Goal: Obtain resource: Obtain resource

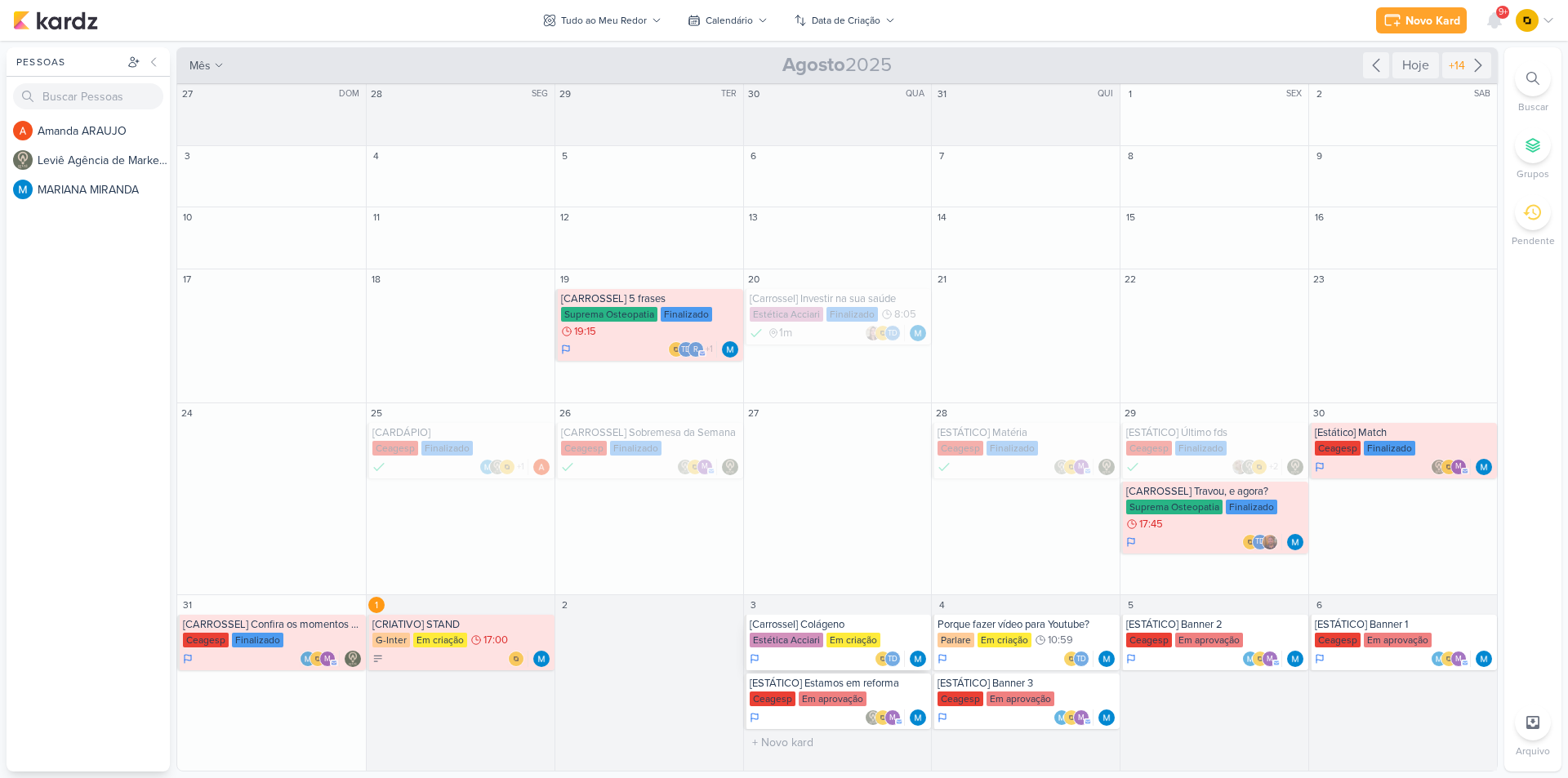
click at [844, 629] on div "[Carrossel] Colágeno" at bounding box center [839, 625] width 179 height 13
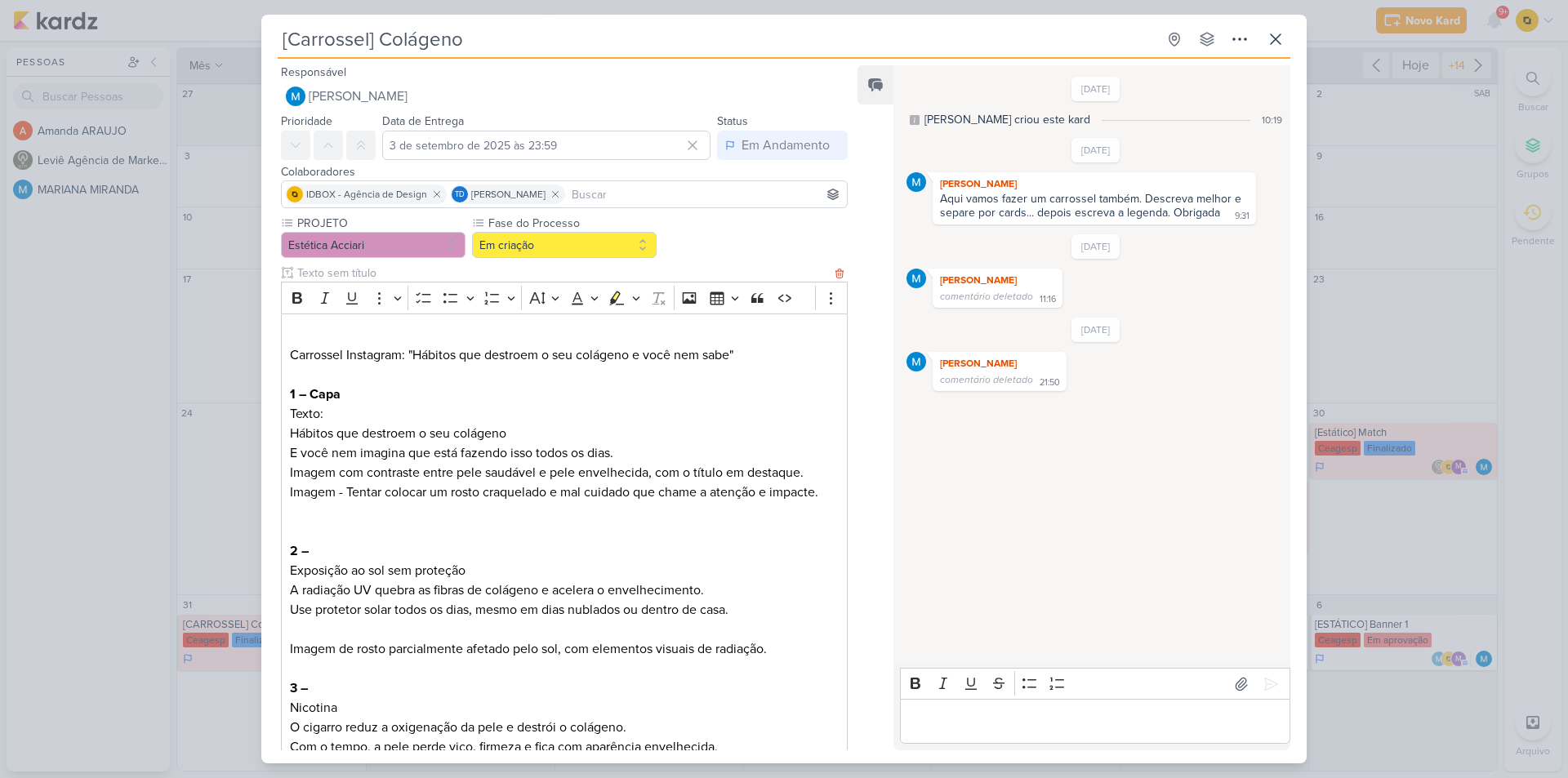
scroll to position [81, 0]
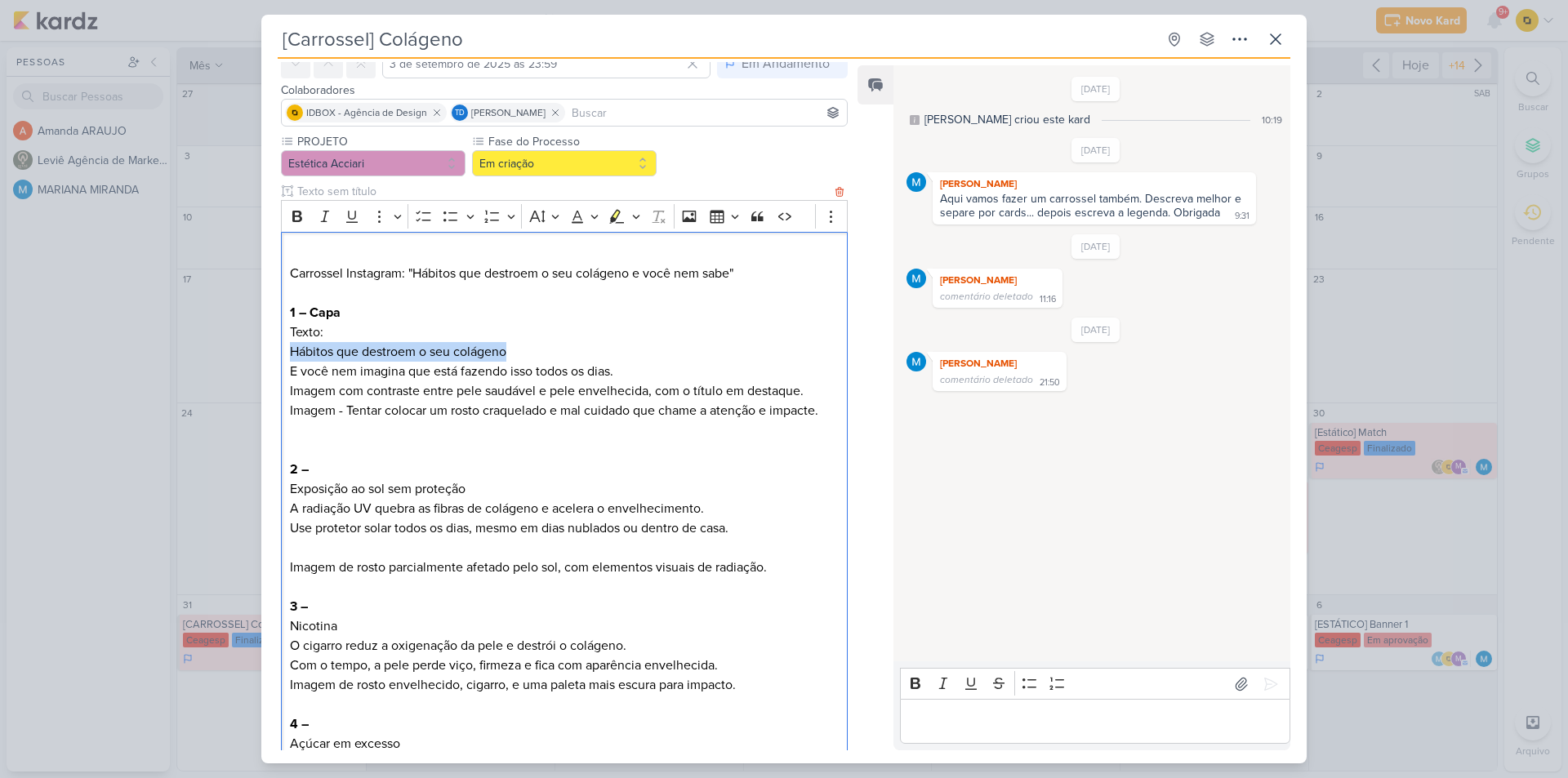
drag, startPoint x: 288, startPoint y: 351, endPoint x: 512, endPoint y: 346, distance: 224.1
copy p "Hábitos que destroem o seu colágeno"
copy p "E você nem imagina que está fazendo isso todos os dias."
drag, startPoint x: 291, startPoint y: 370, endPoint x: 617, endPoint y: 371, distance: 326.0
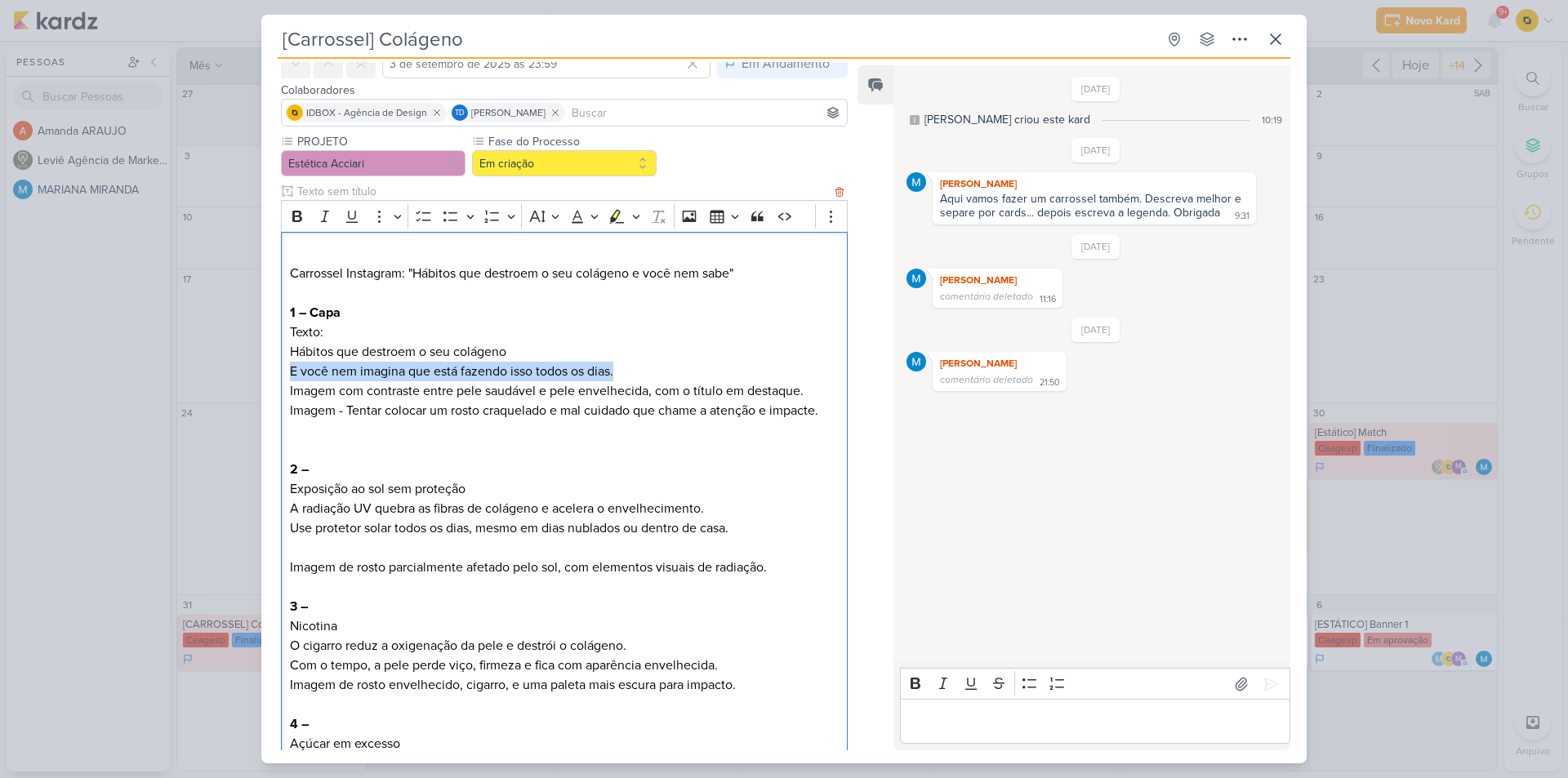
click at [617, 371] on p "Texto: Hábitos que destroem o seu colágeno E você nem imagina que está fazendo …" at bounding box center [564, 352] width 549 height 59
drag, startPoint x: 447, startPoint y: 484, endPoint x: 261, endPoint y: 490, distance: 186.1
click at [261, 490] on div "[Carrossel] Colágeno Criado por MARIANA" at bounding box center [784, 389] width 1568 height 778
copy p "Exposição ao sol sem proteção"
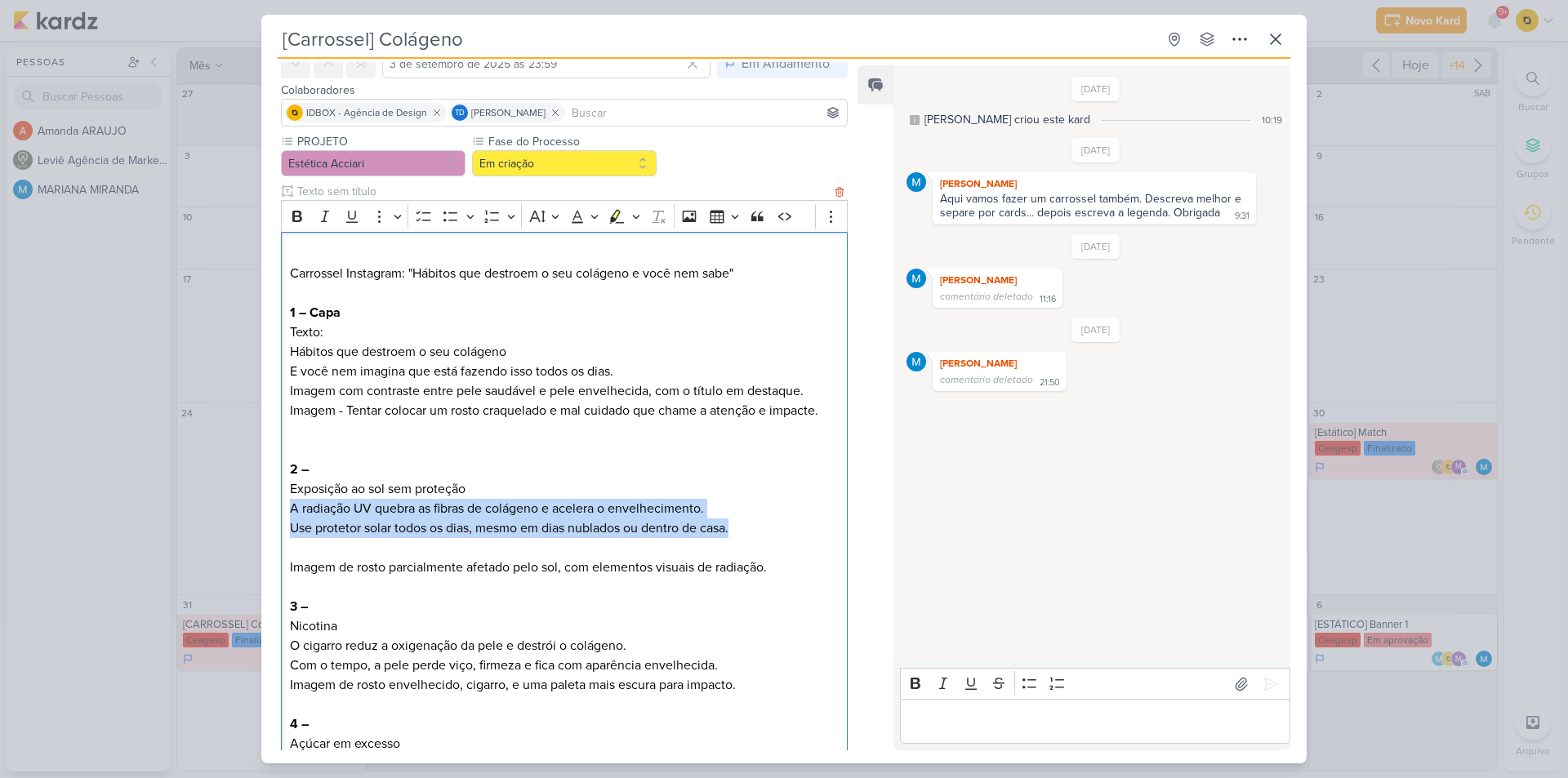
drag, startPoint x: 287, startPoint y: 513, endPoint x: 757, endPoint y: 526, distance: 470.2
copy p "A radiação UV quebra as fibras de colágeno e acelera o envelhecimento. Use prot…"
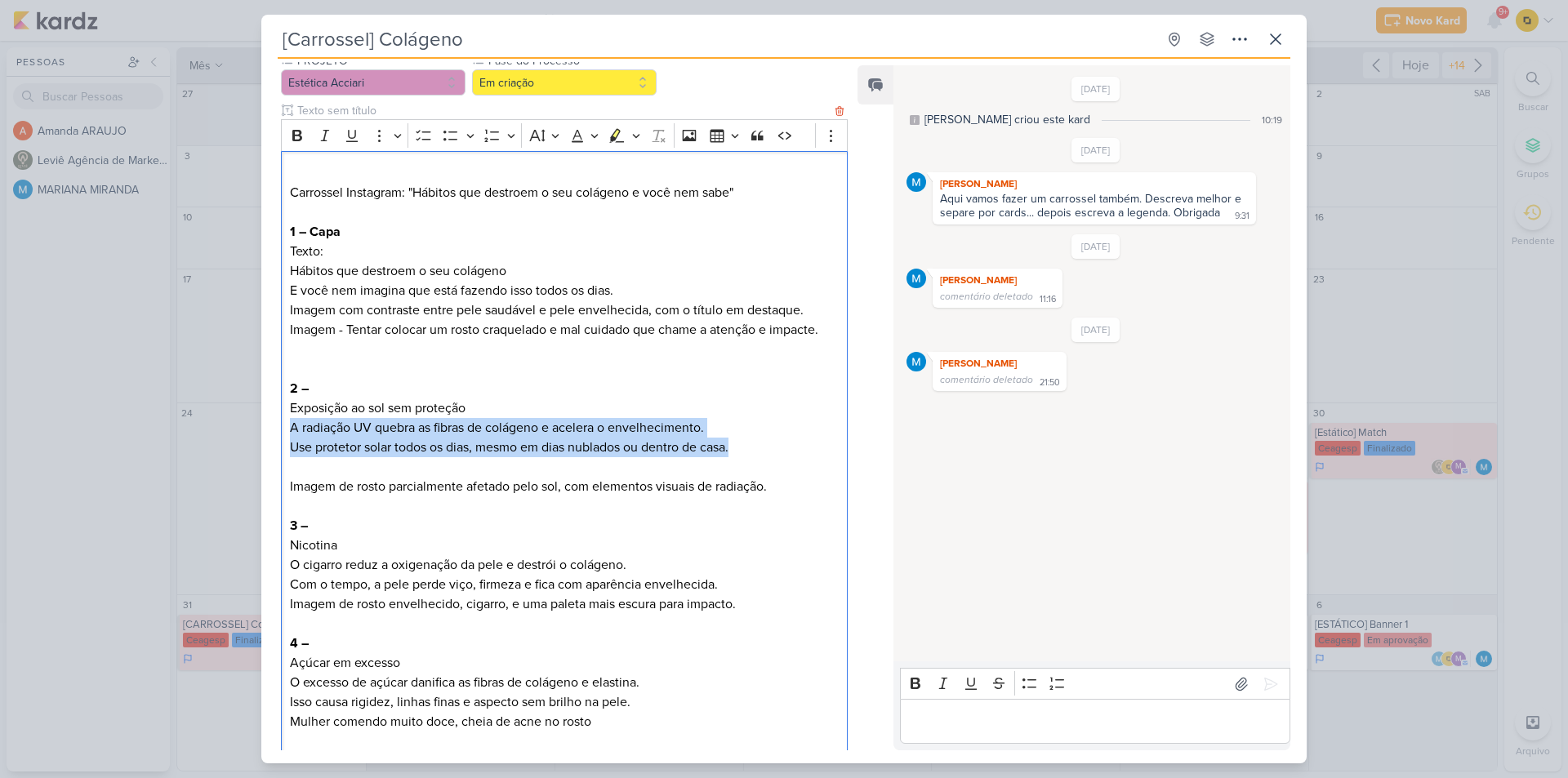
scroll to position [163, 0]
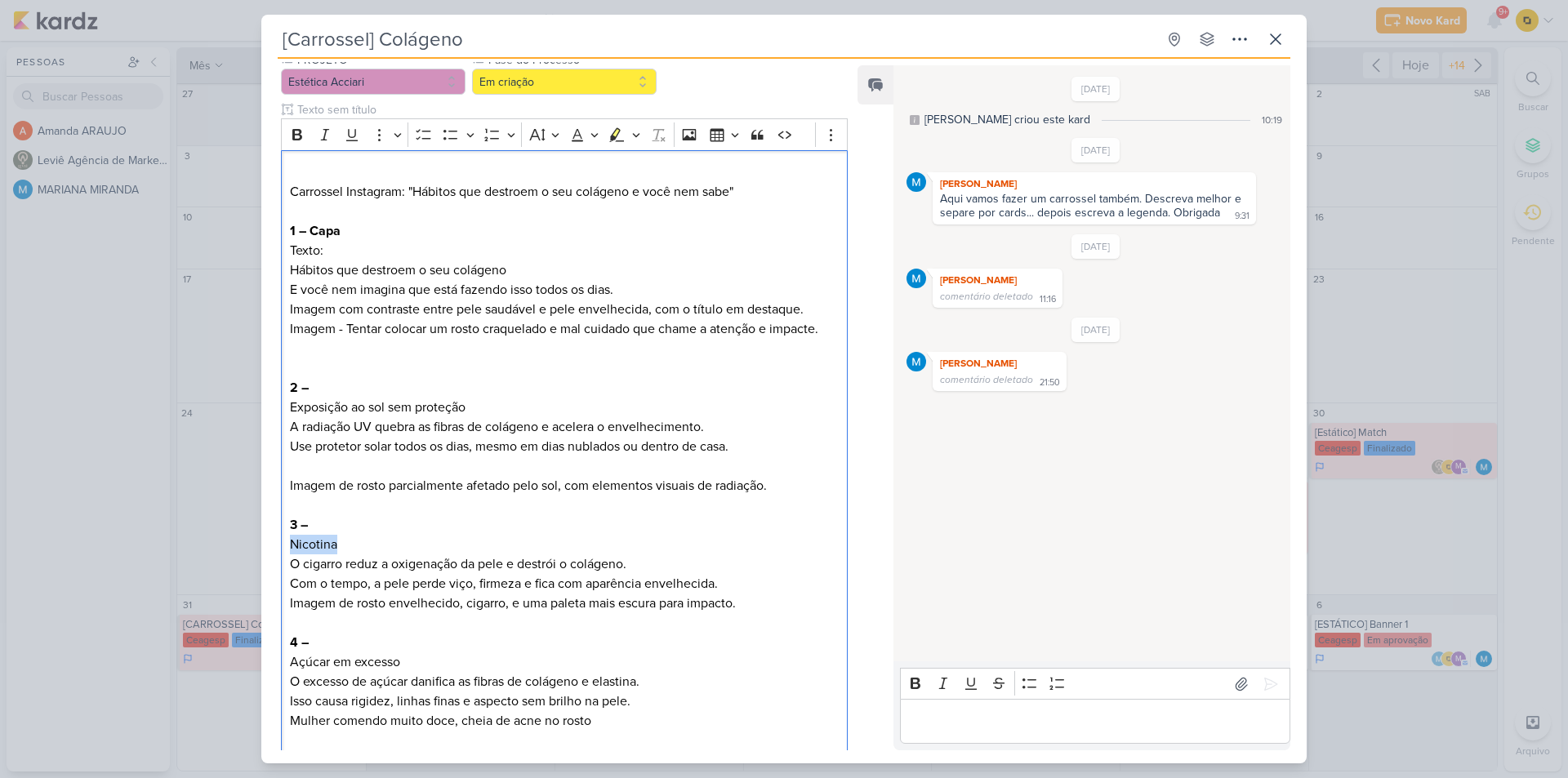
drag, startPoint x: 336, startPoint y: 544, endPoint x: 267, endPoint y: 537, distance: 69.4
copy p "Nicotina"
drag, startPoint x: 291, startPoint y: 561, endPoint x: 631, endPoint y: 558, distance: 340.0
click at [631, 558] on p "3 – Nicotina O cigarro reduz a oxigenação da pele e destrói o colágeno. Com o t…" at bounding box center [564, 555] width 549 height 79
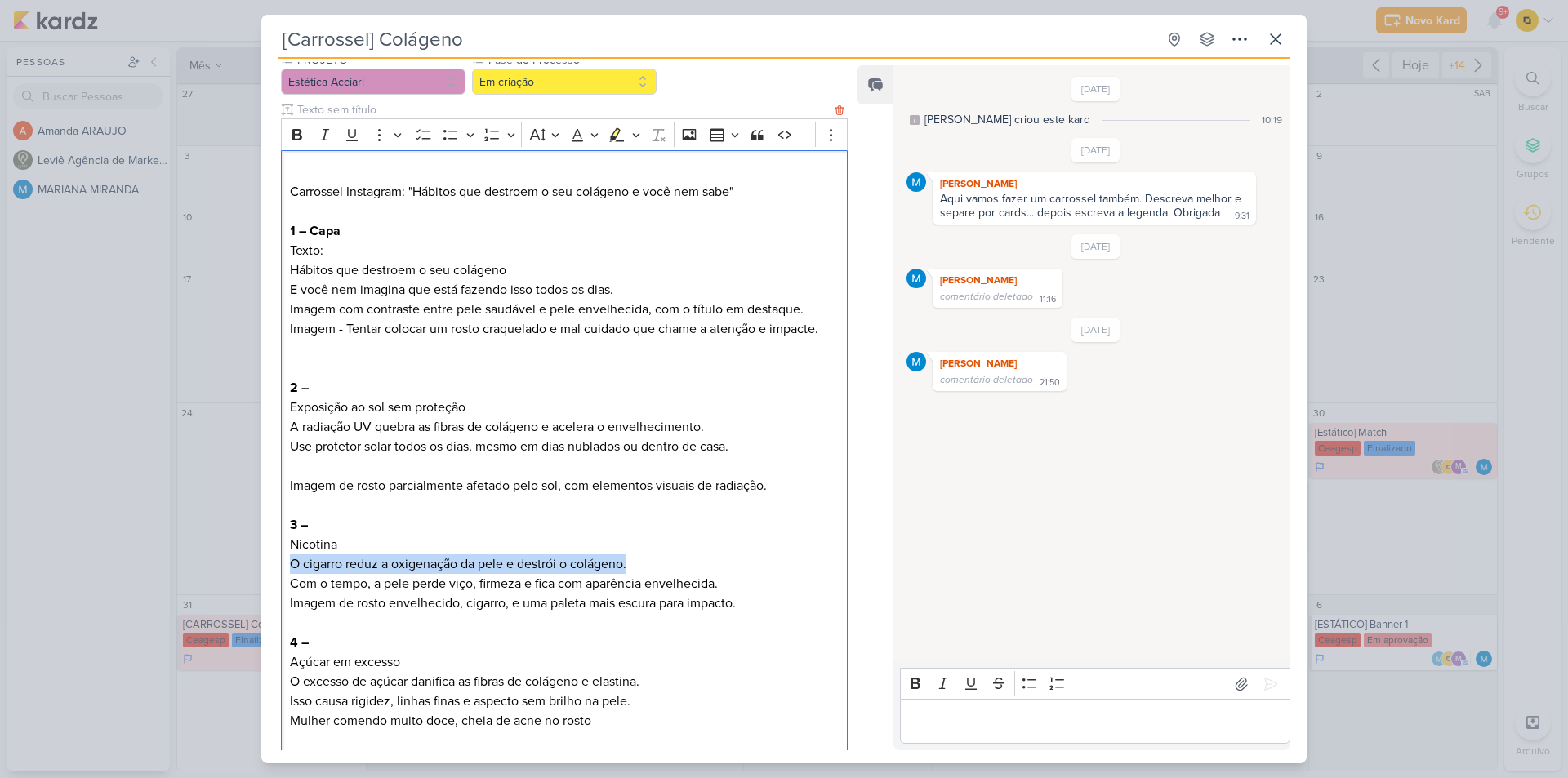
copy p "O cigarro reduz a oxigenação da pele e destrói o colágeno."
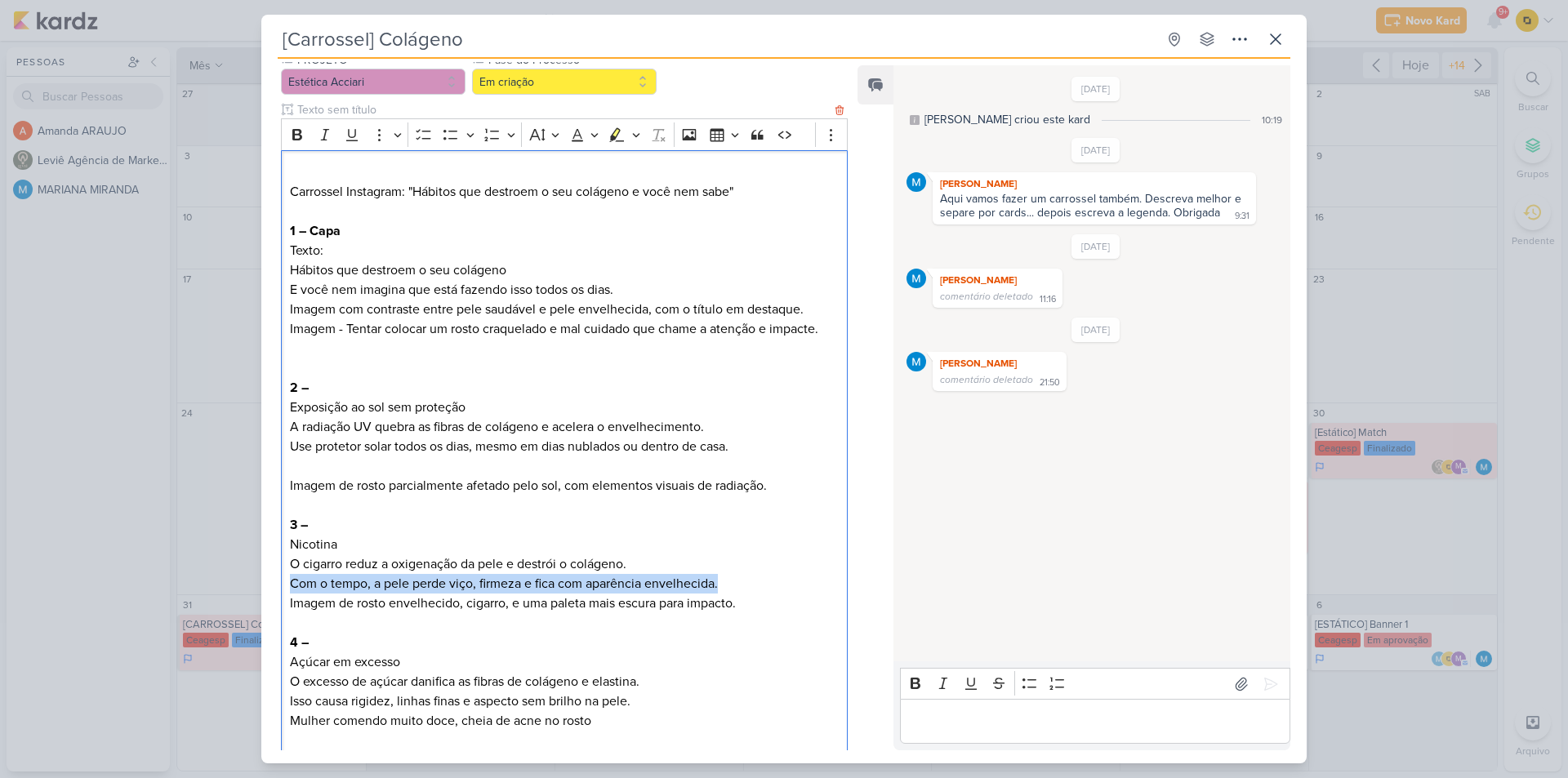
drag, startPoint x: 284, startPoint y: 585, endPoint x: 740, endPoint y: 582, distance: 456.0
click at [740, 582] on div "Carrossel Instagram: "Hábitos que destroem o seu colágeno e você nem sabe" 1 – …" at bounding box center [564, 771] width 567 height 1241
copy p "Com o tempo, a pele perde viço, firmeza e fica com aparência envelhecida."
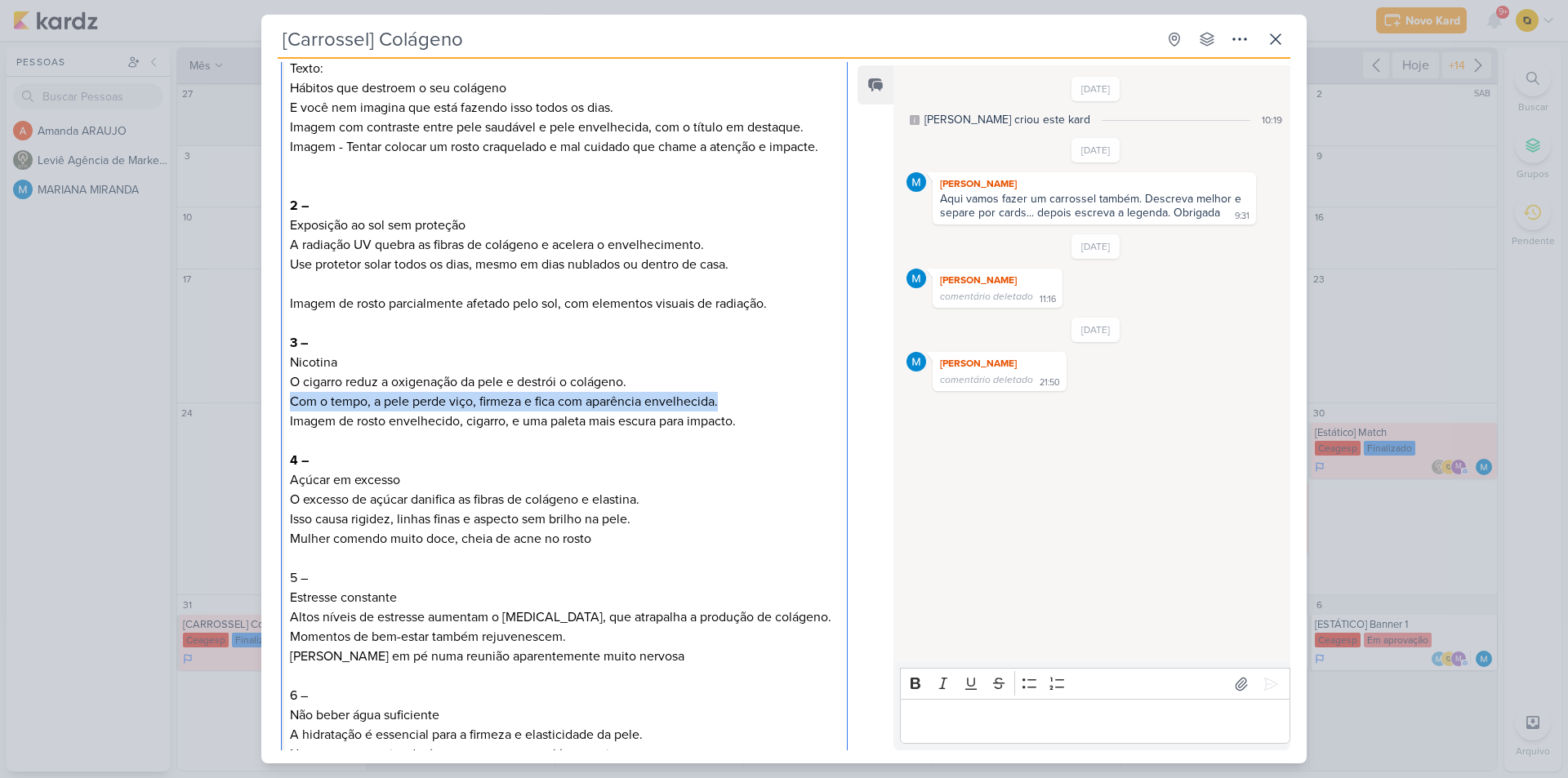
scroll to position [408, 0]
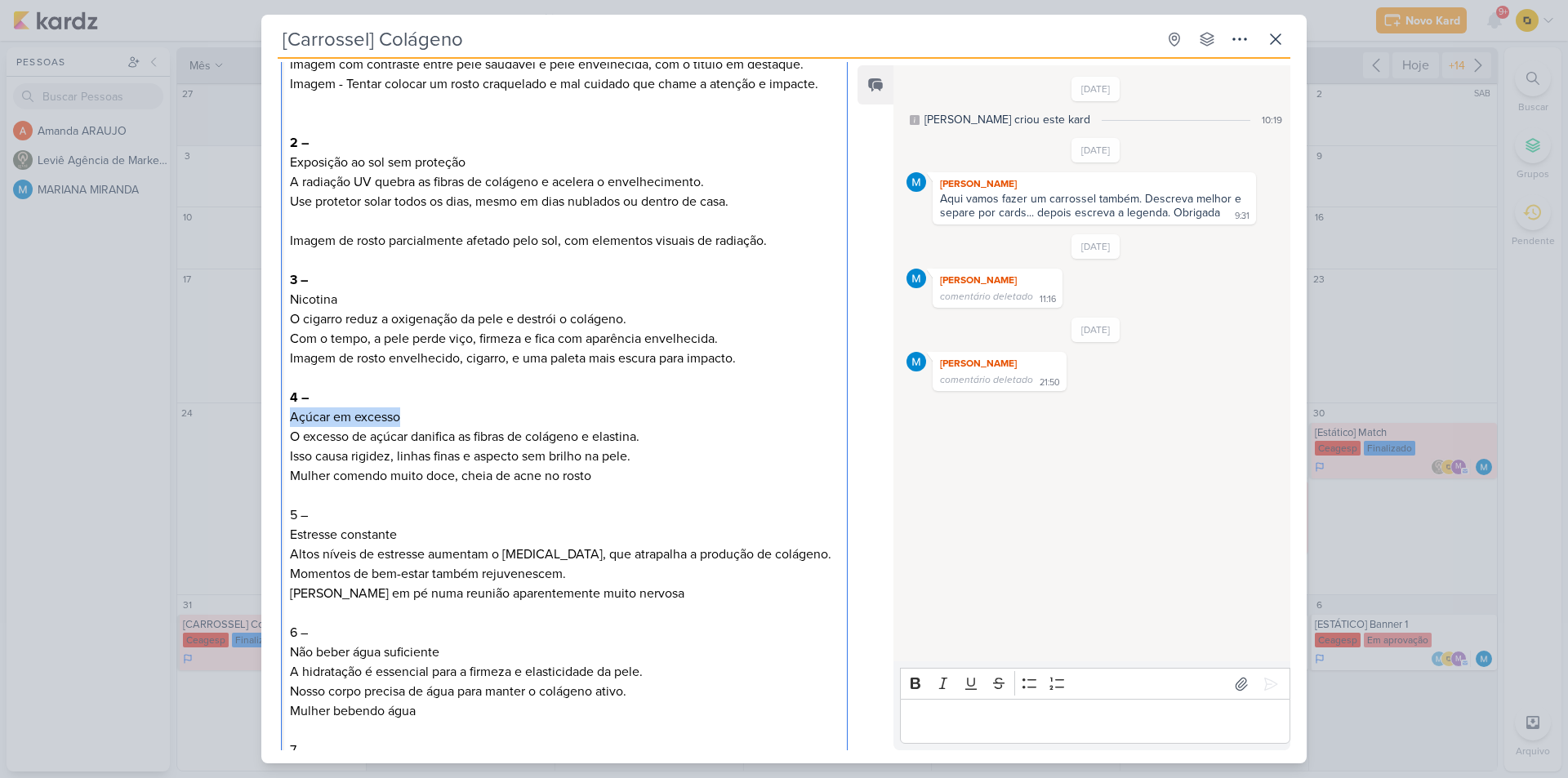
drag, startPoint x: 368, startPoint y: 418, endPoint x: 281, endPoint y: 414, distance: 87.1
click at [281, 414] on div "Carrossel Instagram: "Hábitos que destroem o seu colágeno e você nem sabe" 1 – …" at bounding box center [564, 526] width 567 height 1241
copy p "Açúcar em excesso"
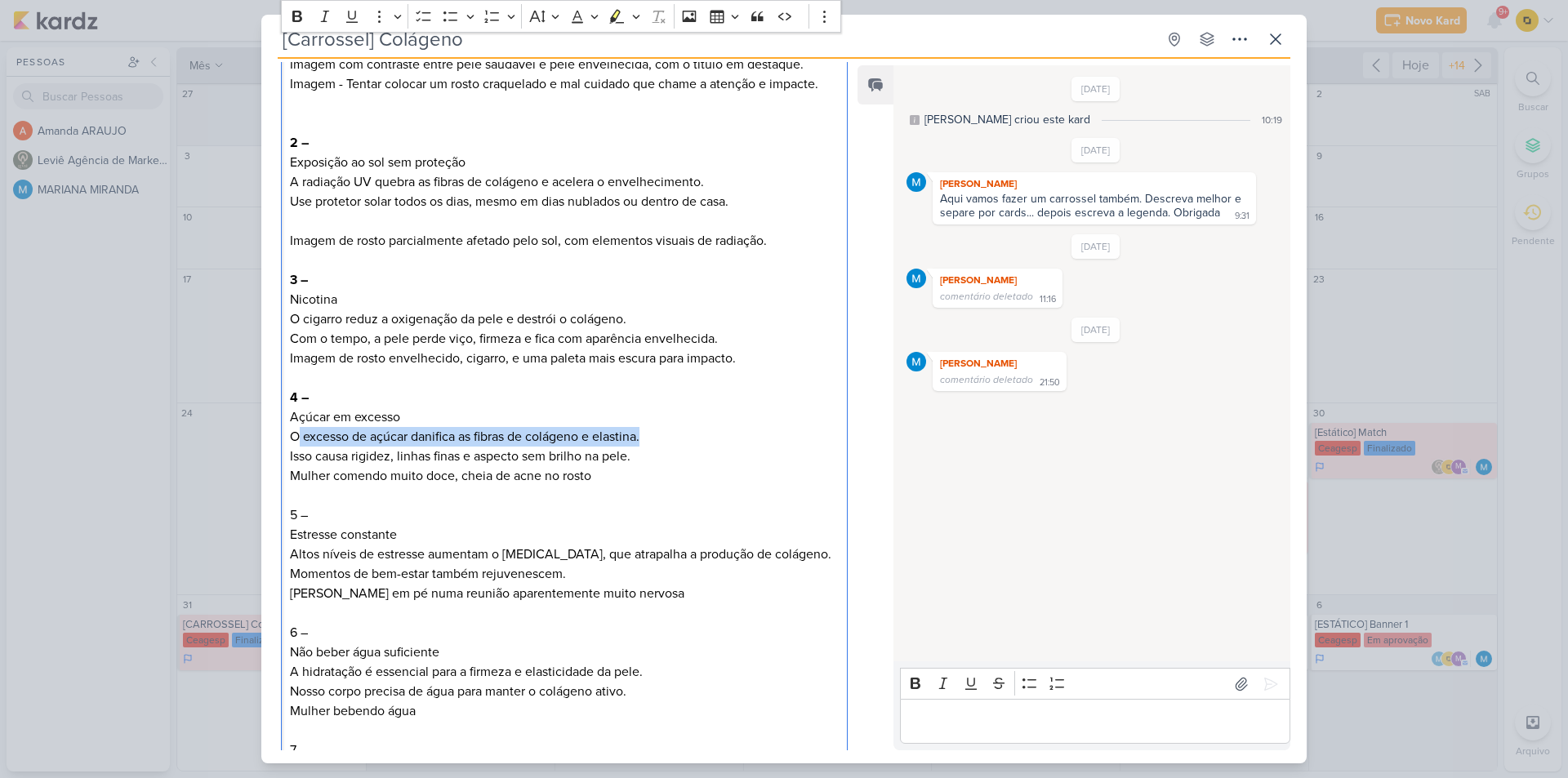
drag, startPoint x: 297, startPoint y: 432, endPoint x: 668, endPoint y: 447, distance: 371.3
click at [668, 447] on p "Açúcar em excesso O excesso de açúcar danifica as fibras de colágeno e elastina…" at bounding box center [564, 437] width 549 height 59
copy p "excesso de açúcar danifica as fibras de colágeno e elastina."
drag, startPoint x: 292, startPoint y: 439, endPoint x: 403, endPoint y: 426, distance: 111.8
click at [403, 426] on p "Açúcar em excesso O excesso de açúcar danifica as fibras de colágeno e elastina…" at bounding box center [564, 437] width 549 height 59
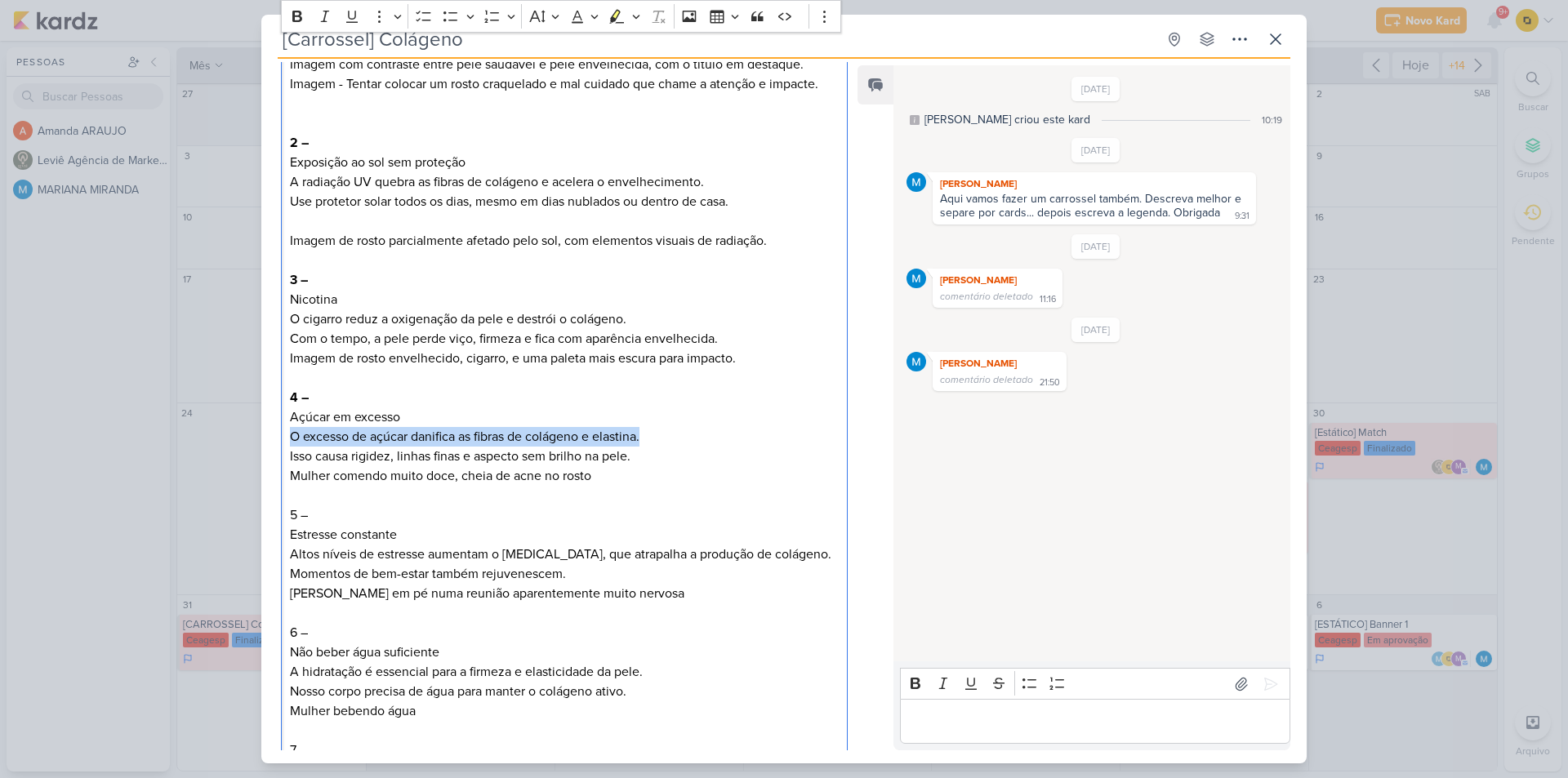
drag, startPoint x: 287, startPoint y: 435, endPoint x: 649, endPoint y: 441, distance: 362.0
click at [649, 441] on div "Carrossel Instagram: "Hábitos que destroem o seu colágeno e você nem sabe" 1 – …" at bounding box center [564, 526] width 567 height 1241
drag, startPoint x: 619, startPoint y: 461, endPoint x: 607, endPoint y: 464, distance: 12.4
click at [607, 464] on p "Açúcar em excesso O excesso de açúcar danifica as fibras de colágeno e elastina…" at bounding box center [564, 437] width 549 height 59
drag, startPoint x: 642, startPoint y: 460, endPoint x: 283, endPoint y: 459, distance: 359.0
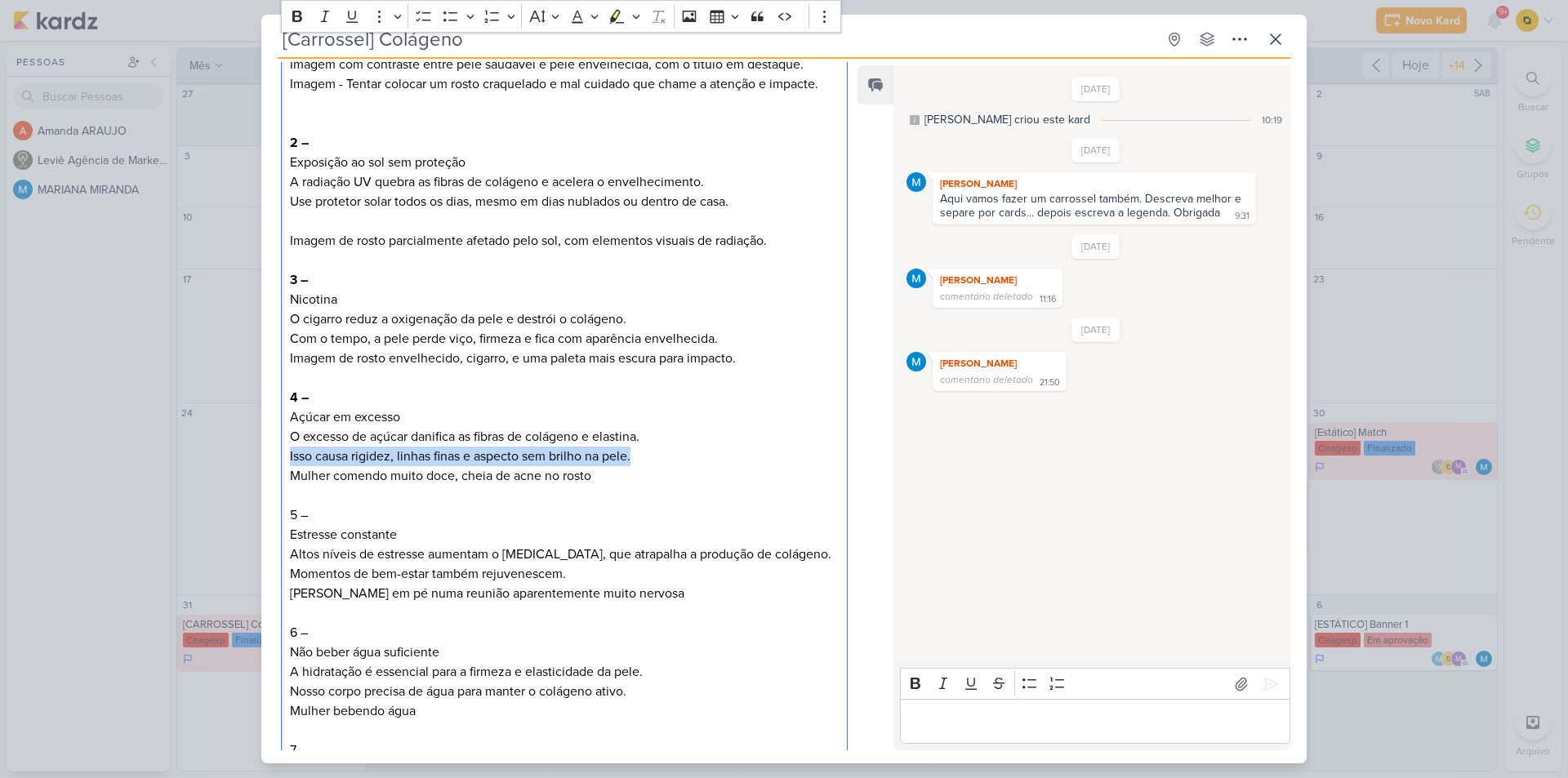
click at [283, 459] on div "Carrossel Instagram: "Hábitos que destroem o seu colágeno e você nem sabe" 1 – …" at bounding box center [564, 526] width 567 height 1241
drag, startPoint x: 408, startPoint y: 529, endPoint x: 284, endPoint y: 531, distance: 124.0
click at [284, 531] on div "Carrossel Instagram: "Hábitos que destroem o seu colágeno e você nem sabe" 1 – …" at bounding box center [564, 526] width 567 height 1241
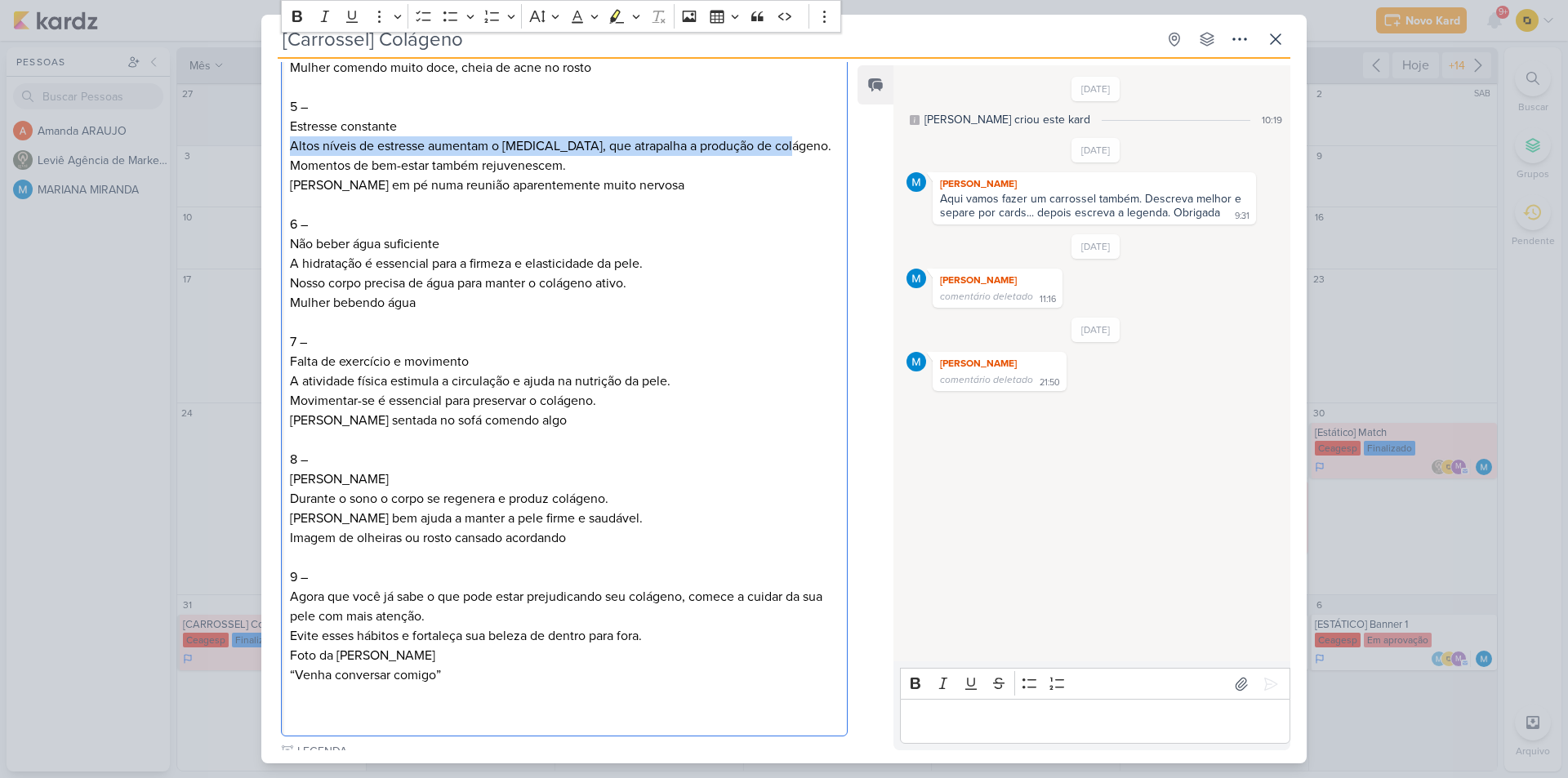
drag, startPoint x: 289, startPoint y: 148, endPoint x: 779, endPoint y: 140, distance: 490.1
click at [779, 140] on div "Carrossel Instagram: "Hábitos que destroem o seu colágeno e você nem sabe" 1 – …" at bounding box center [564, 117] width 567 height 1241
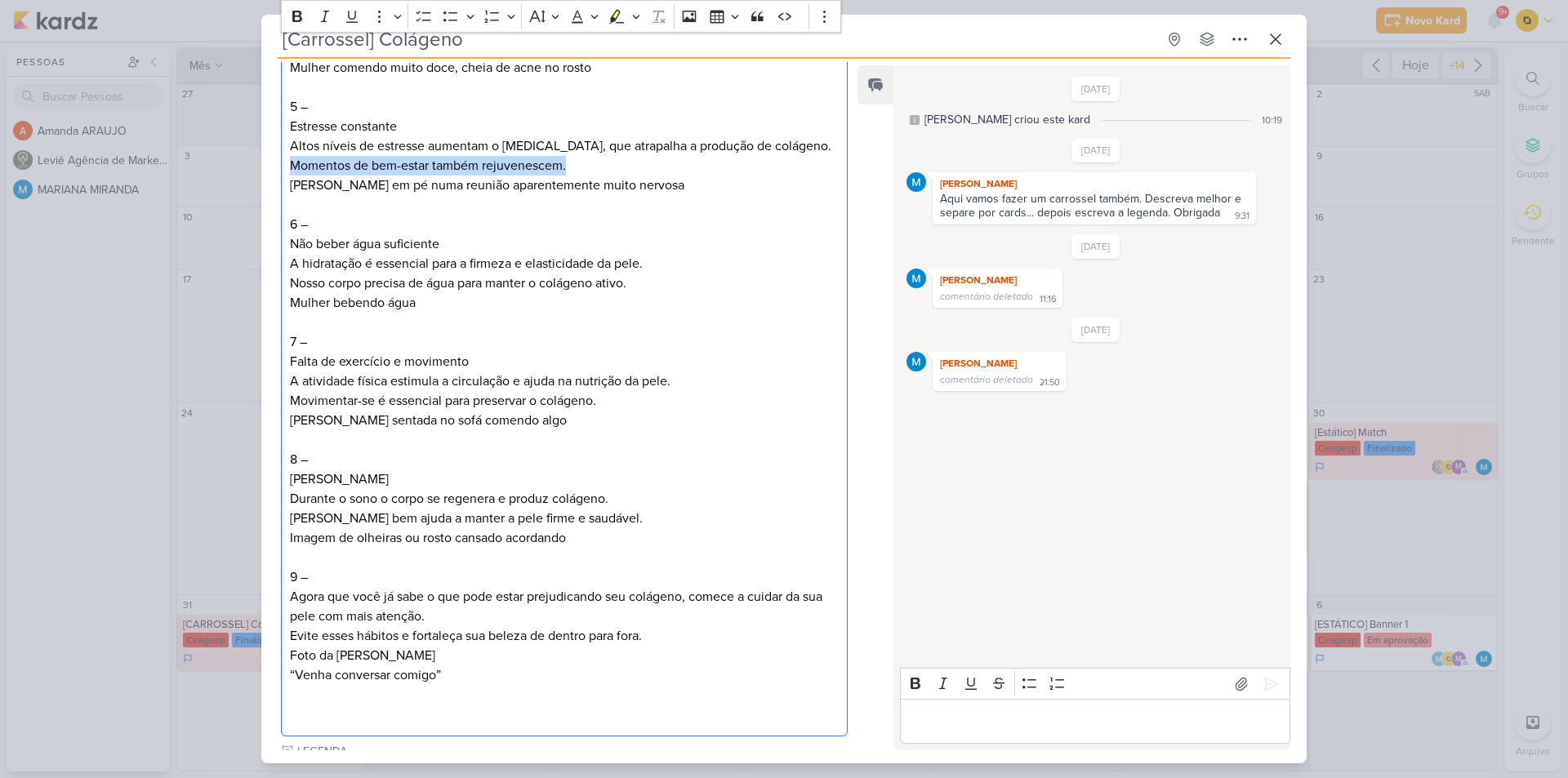
drag, startPoint x: 288, startPoint y: 167, endPoint x: 586, endPoint y: 167, distance: 298.0
click at [586, 167] on div "Carrossel Instagram: "Hábitos que destroem o seu colágeno e você nem sabe" 1 – …" at bounding box center [564, 117] width 567 height 1241
drag, startPoint x: 460, startPoint y: 246, endPoint x: 289, endPoint y: 252, distance: 171.1
click at [290, 252] on p "6 – Não beber água suficiente A hidratação é essencial para a firmeza e elastic…" at bounding box center [564, 244] width 549 height 98
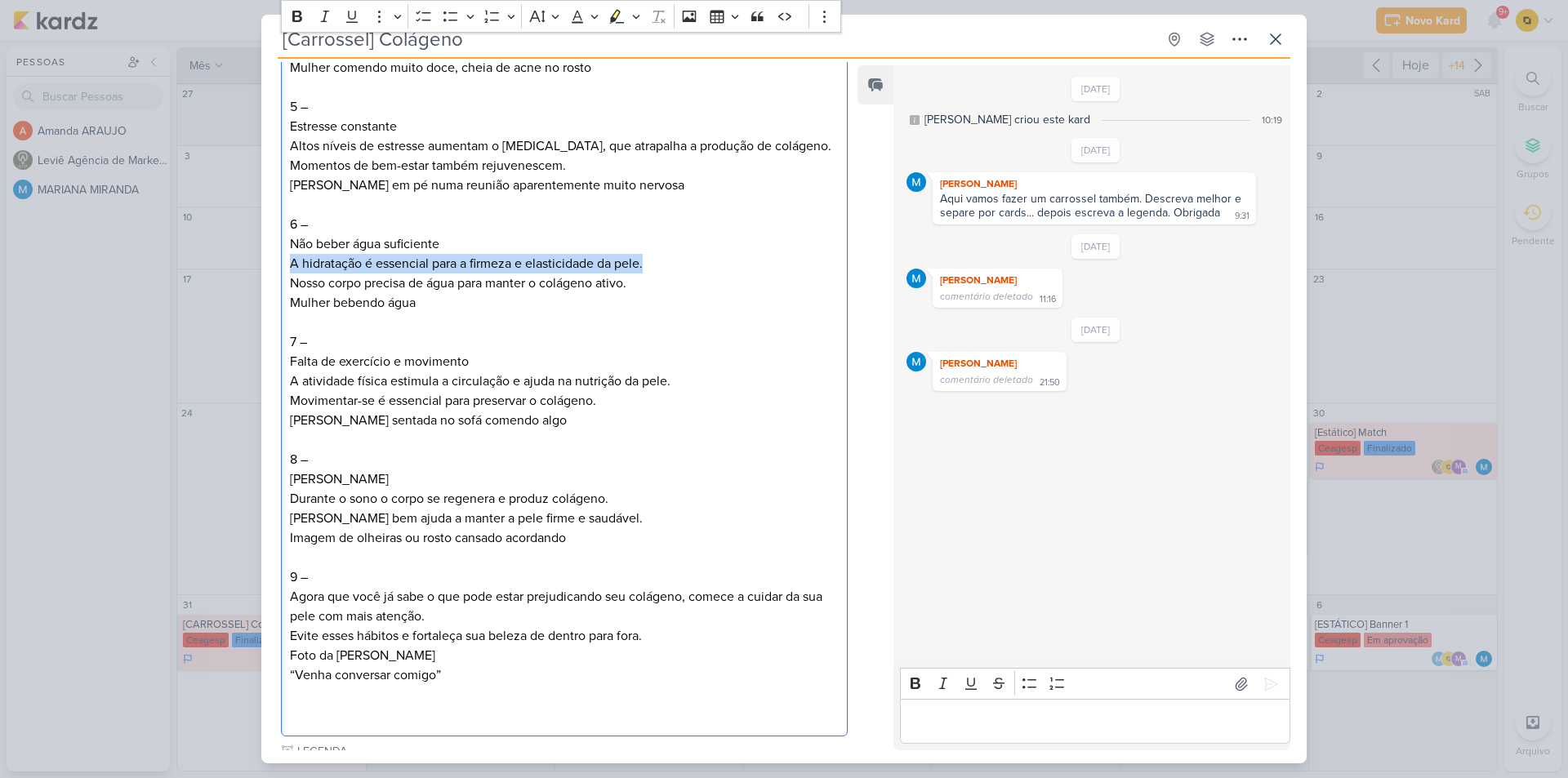
drag, startPoint x: 287, startPoint y: 265, endPoint x: 646, endPoint y: 261, distance: 359.0
click at [646, 261] on div "Carrossel Instagram: "Hábitos que destroem o seu colágeno e você nem sabe" 1 – …" at bounding box center [564, 117] width 567 height 1241
click at [441, 281] on p "6 – Não beber água suficiente A hidratação é essencial para a firmeza e elastic…" at bounding box center [564, 244] width 549 height 98
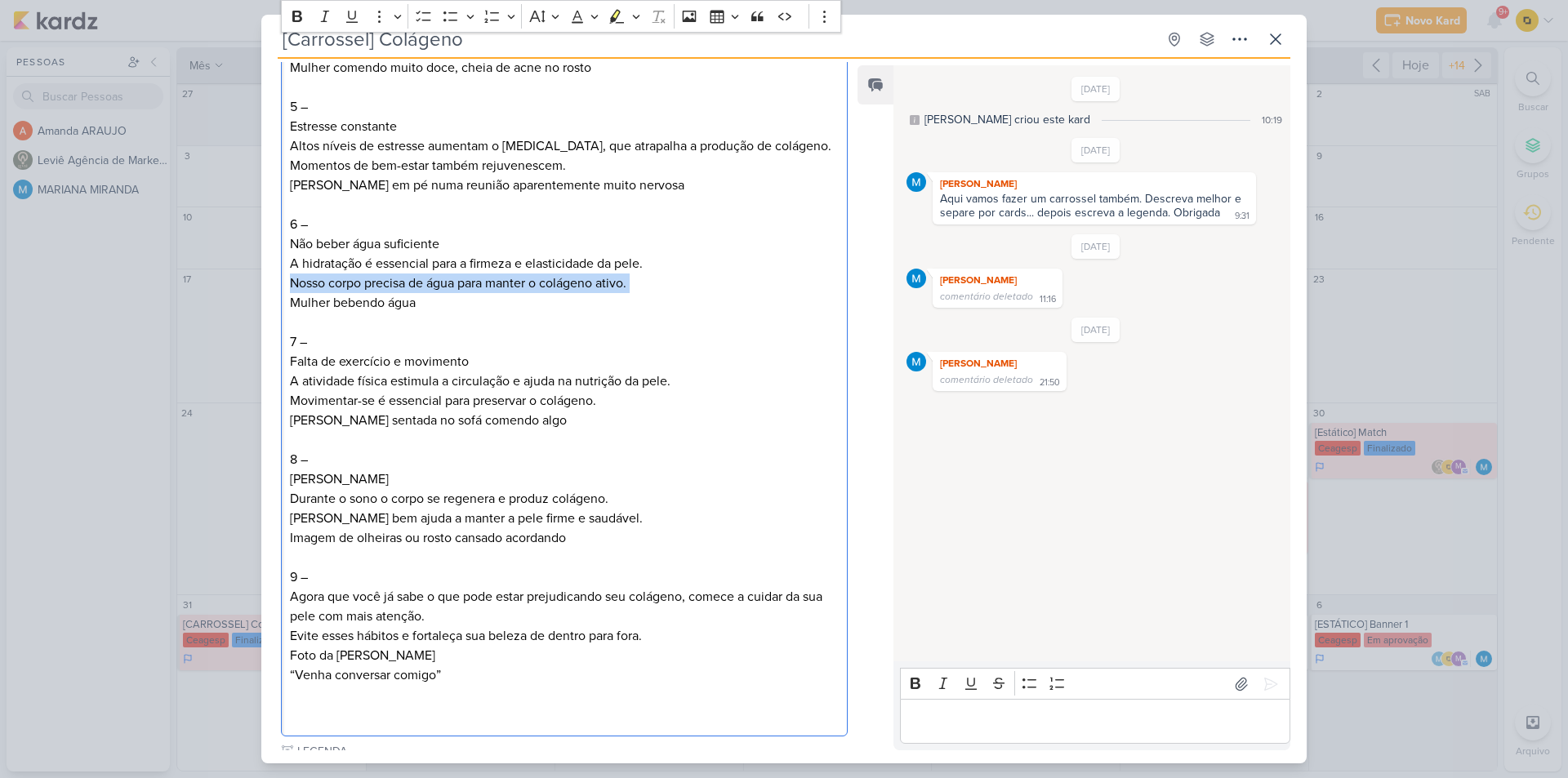
click at [441, 281] on p "6 – Não beber água suficiente A hidratação é essencial para a firmeza e elastic…" at bounding box center [564, 244] width 549 height 98
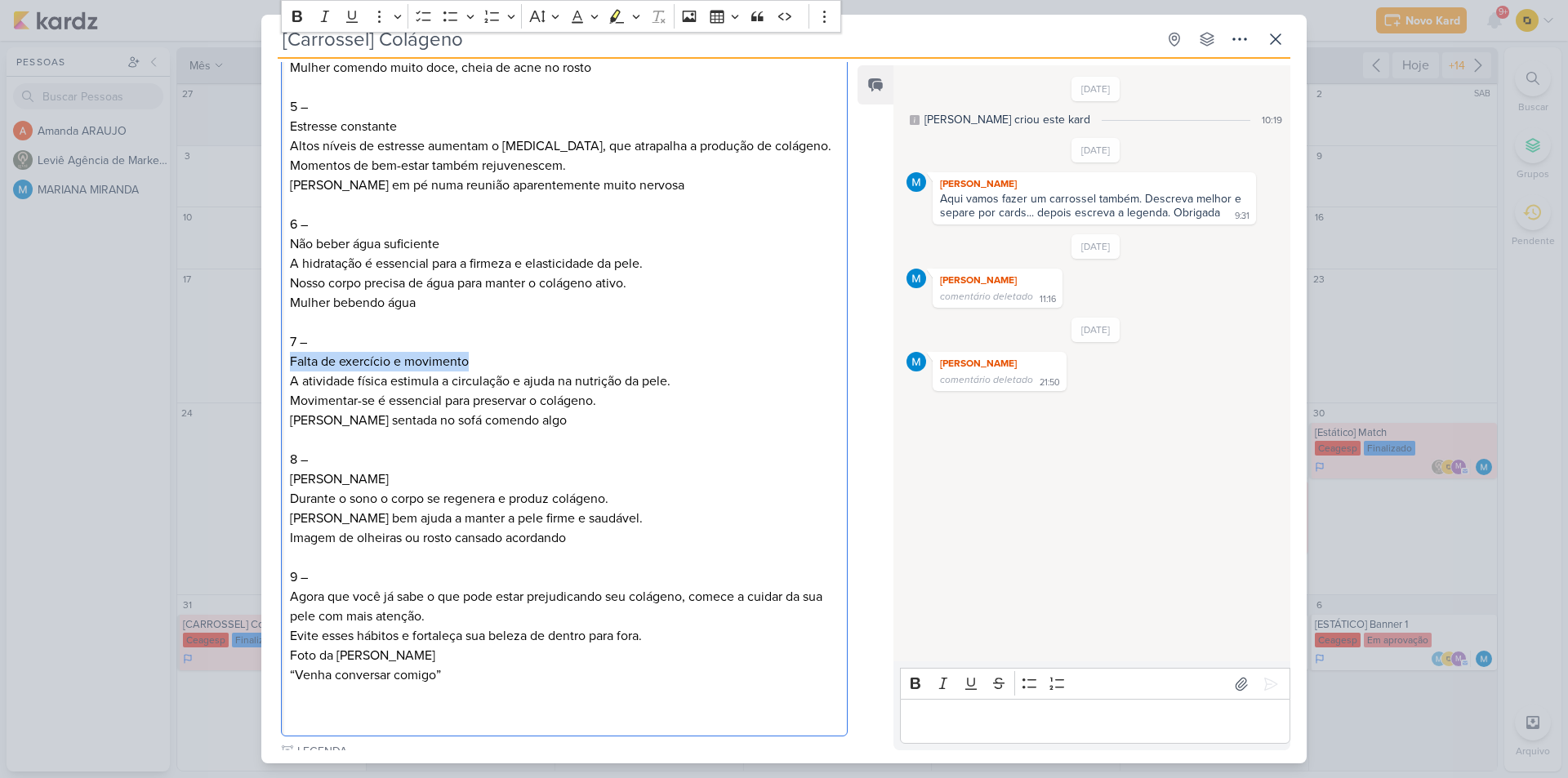
drag, startPoint x: 471, startPoint y: 365, endPoint x: 289, endPoint y: 360, distance: 182.1
click at [290, 361] on p "7 – Falta de exercício e movimento" at bounding box center [564, 342] width 549 height 59
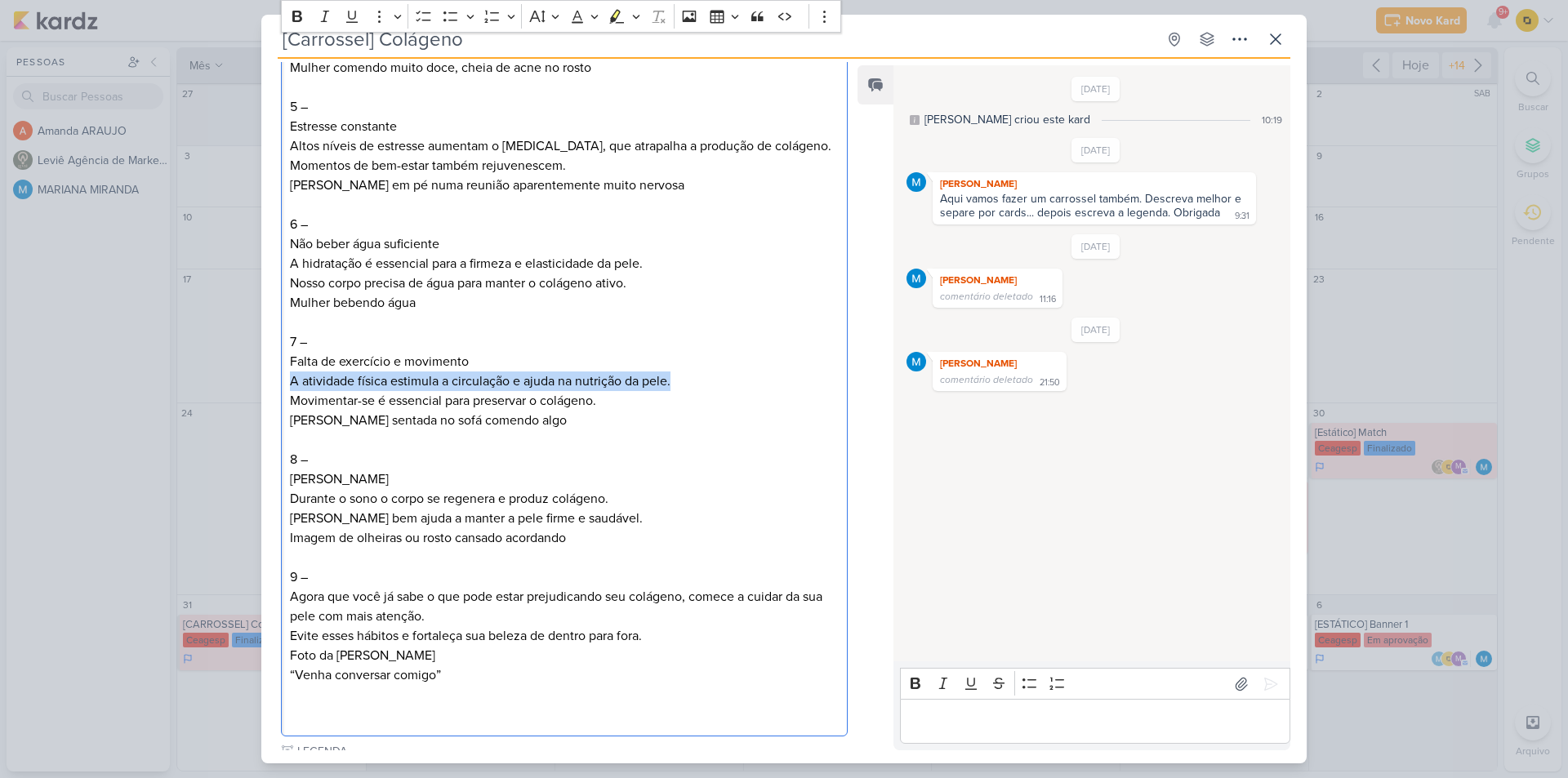
drag, startPoint x: 292, startPoint y: 383, endPoint x: 733, endPoint y: 376, distance: 441.1
click at [734, 376] on p "A atividade física estimula a circulação e ajuda na nutrição da pele. Movimenta…" at bounding box center [564, 391] width 549 height 39
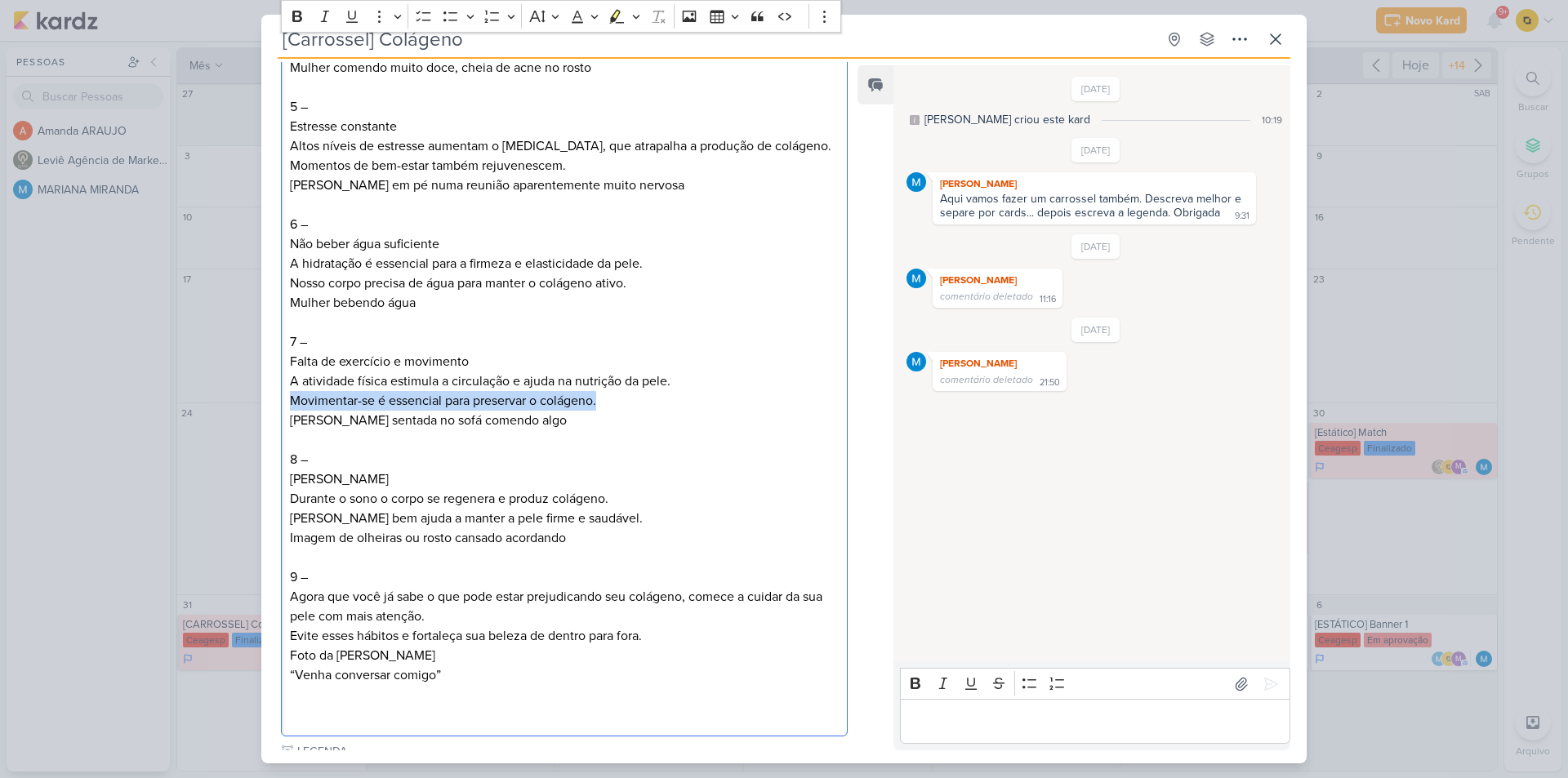
drag, startPoint x: 615, startPoint y: 396, endPoint x: 265, endPoint y: 396, distance: 350.0
click at [265, 396] on div "PROJETO Estética Acciari Fase do Processo" at bounding box center [558, 297] width 593 height 1799
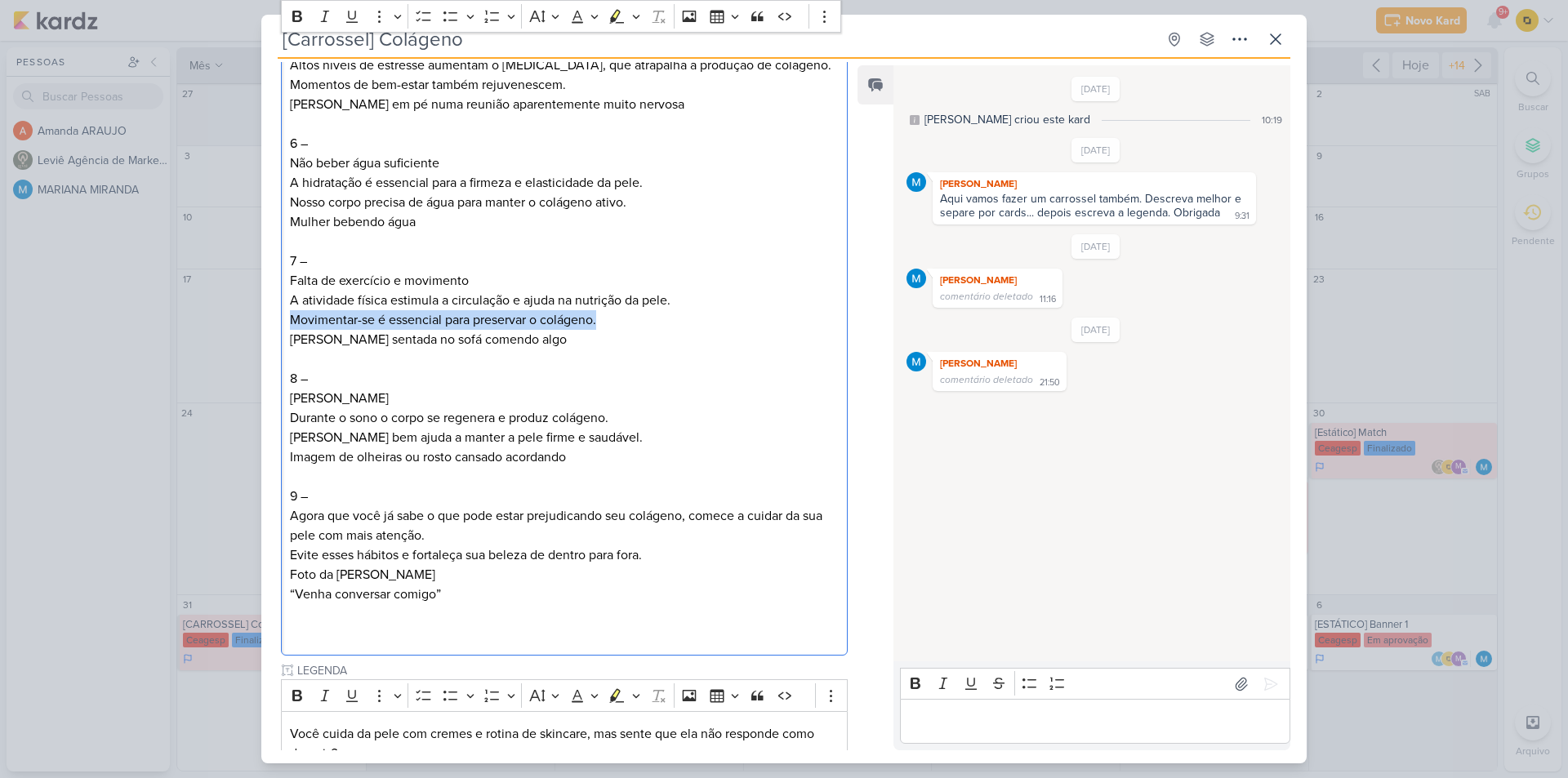
scroll to position [898, 0]
drag, startPoint x: 364, startPoint y: 399, endPoint x: 288, endPoint y: 396, distance: 76.1
click at [288, 396] on div "Carrossel Instagram: "Hábitos que destroem o seu colágeno e você nem sabe" 1 – …" at bounding box center [564, 36] width 567 height 1241
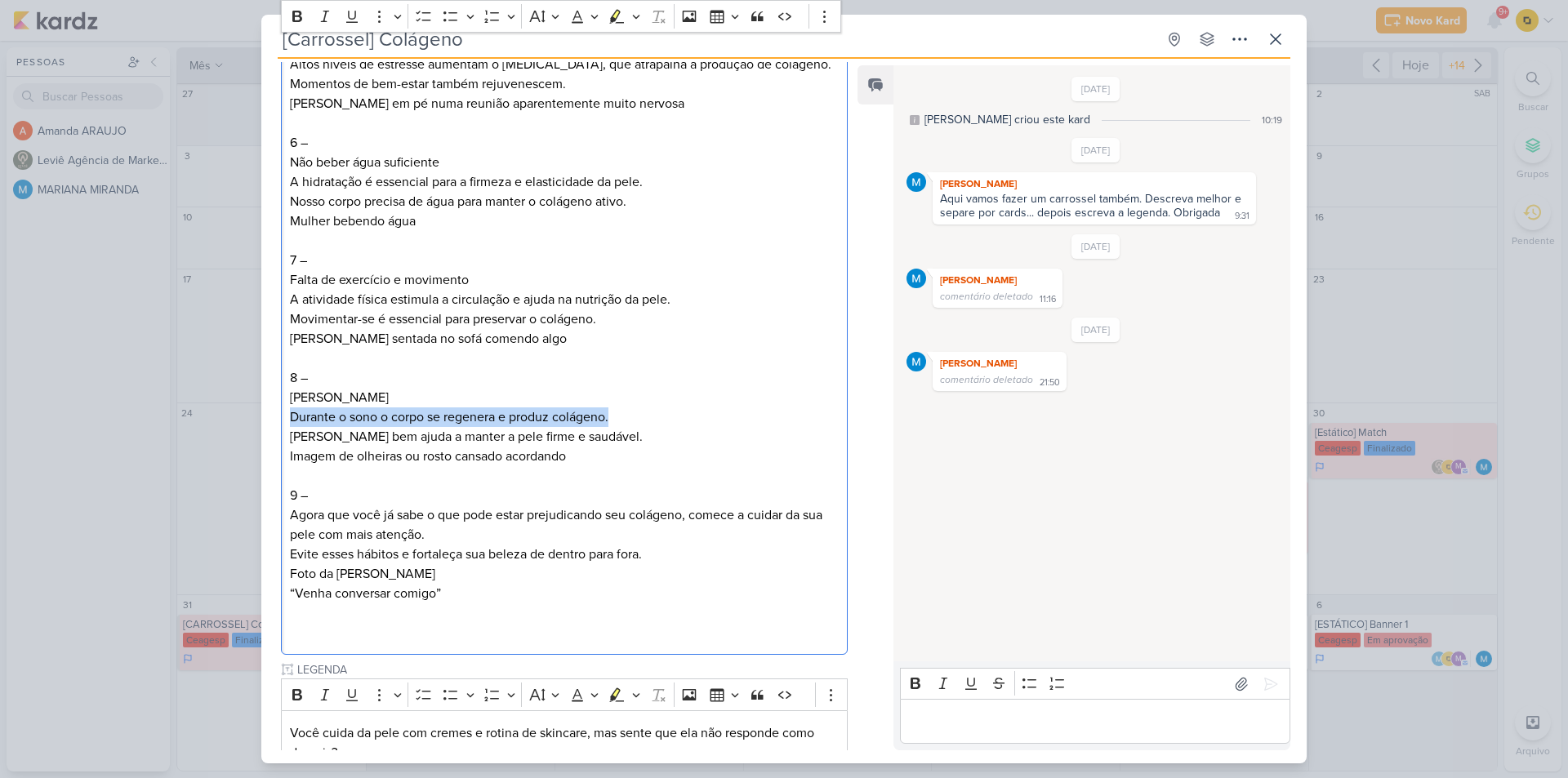
drag, startPoint x: 288, startPoint y: 417, endPoint x: 626, endPoint y: 423, distance: 338.1
click at [626, 423] on div "Carrossel Instagram: "Hábitos que destroem o seu colágeno e você nem sabe" 1 – …" at bounding box center [564, 36] width 567 height 1241
drag, startPoint x: 590, startPoint y: 441, endPoint x: 269, endPoint y: 438, distance: 321.0
click at [269, 438] on div "PROJETO Estética Acciari Fase do Processo" at bounding box center [558, 215] width 593 height 1799
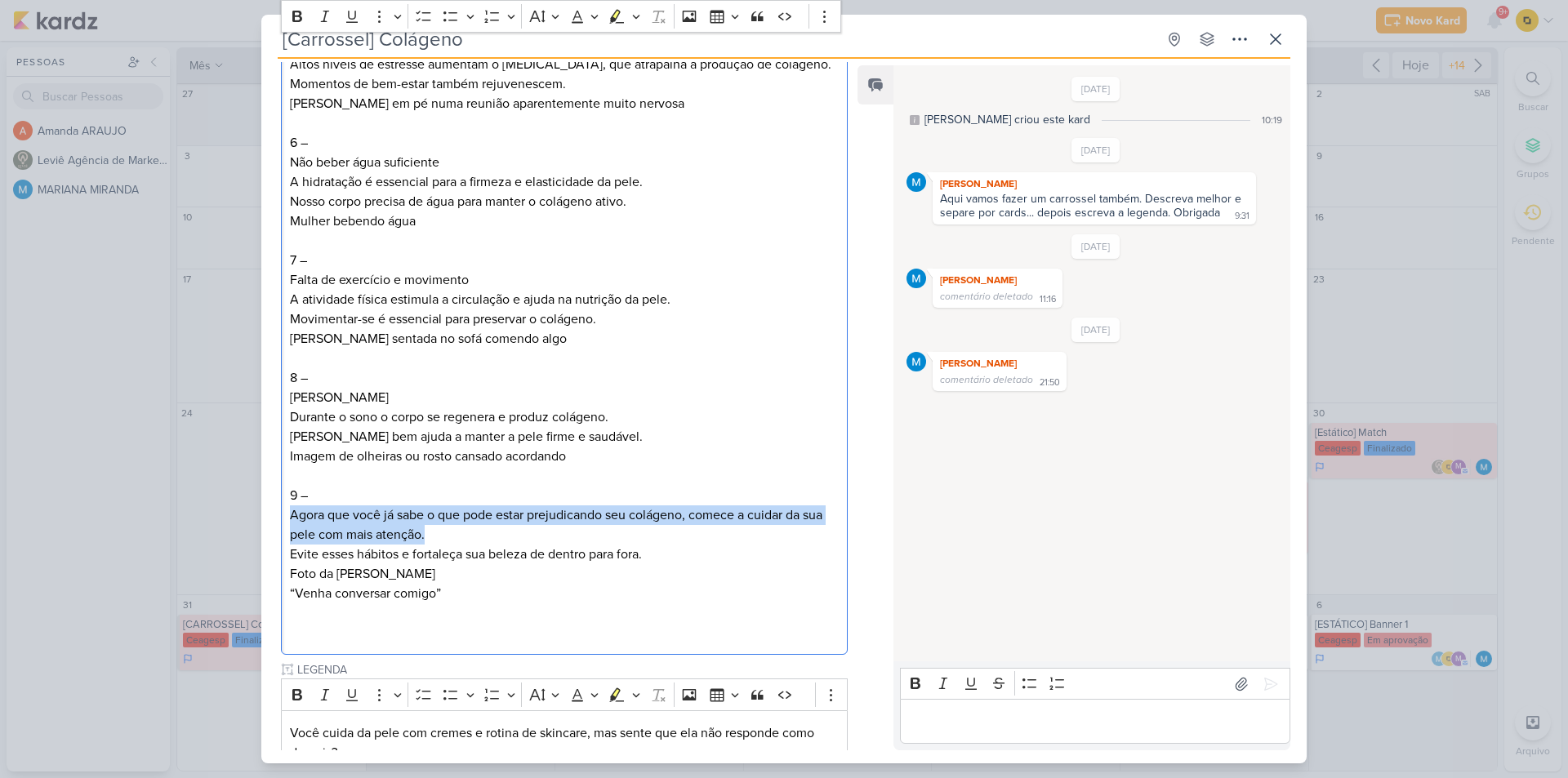
drag, startPoint x: 407, startPoint y: 536, endPoint x: 274, endPoint y: 516, distance: 134.5
click at [274, 516] on div "PROJETO Estética Acciari Fase do Processo" at bounding box center [558, 215] width 593 height 1799
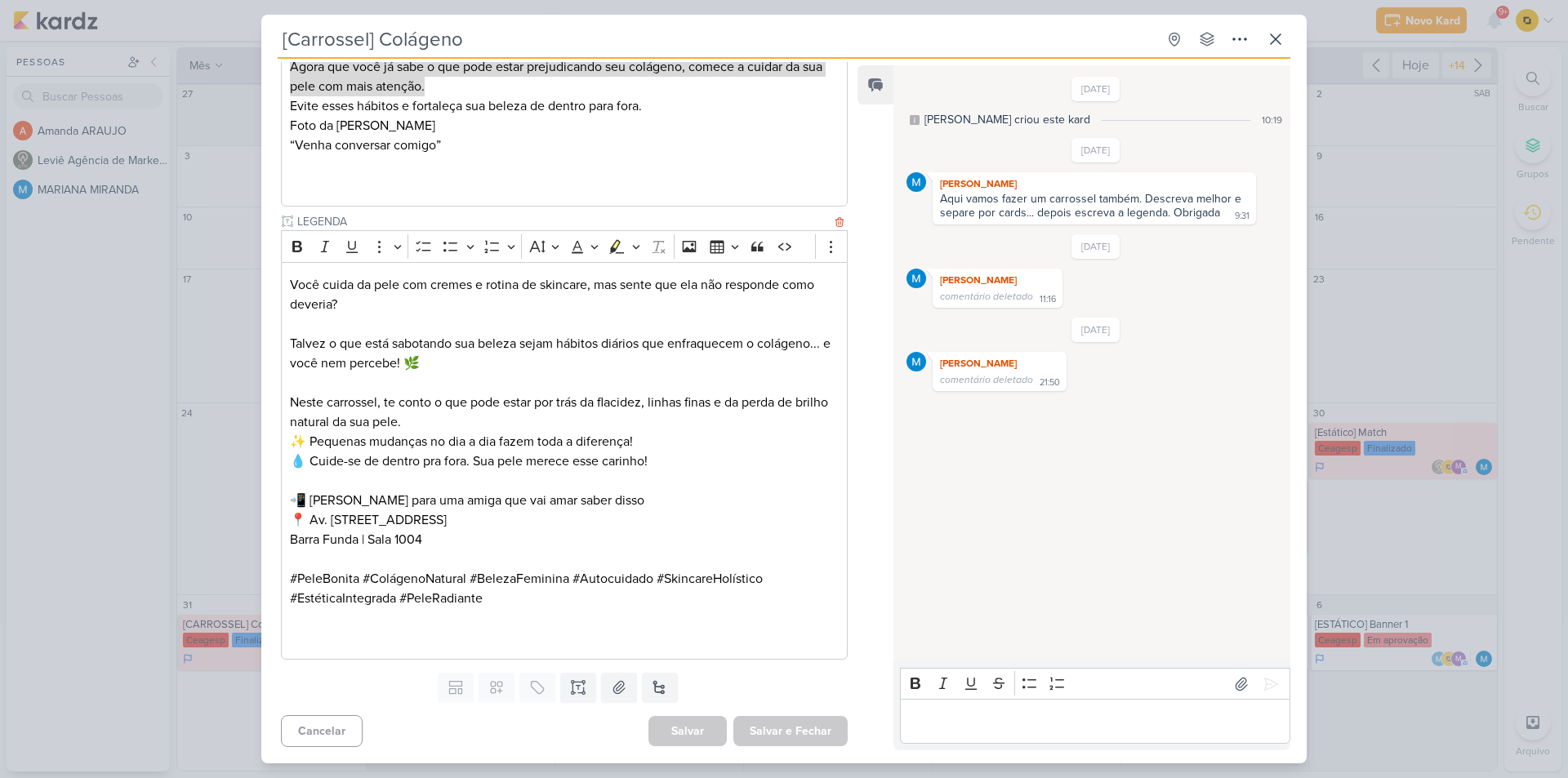
scroll to position [1102, 0]
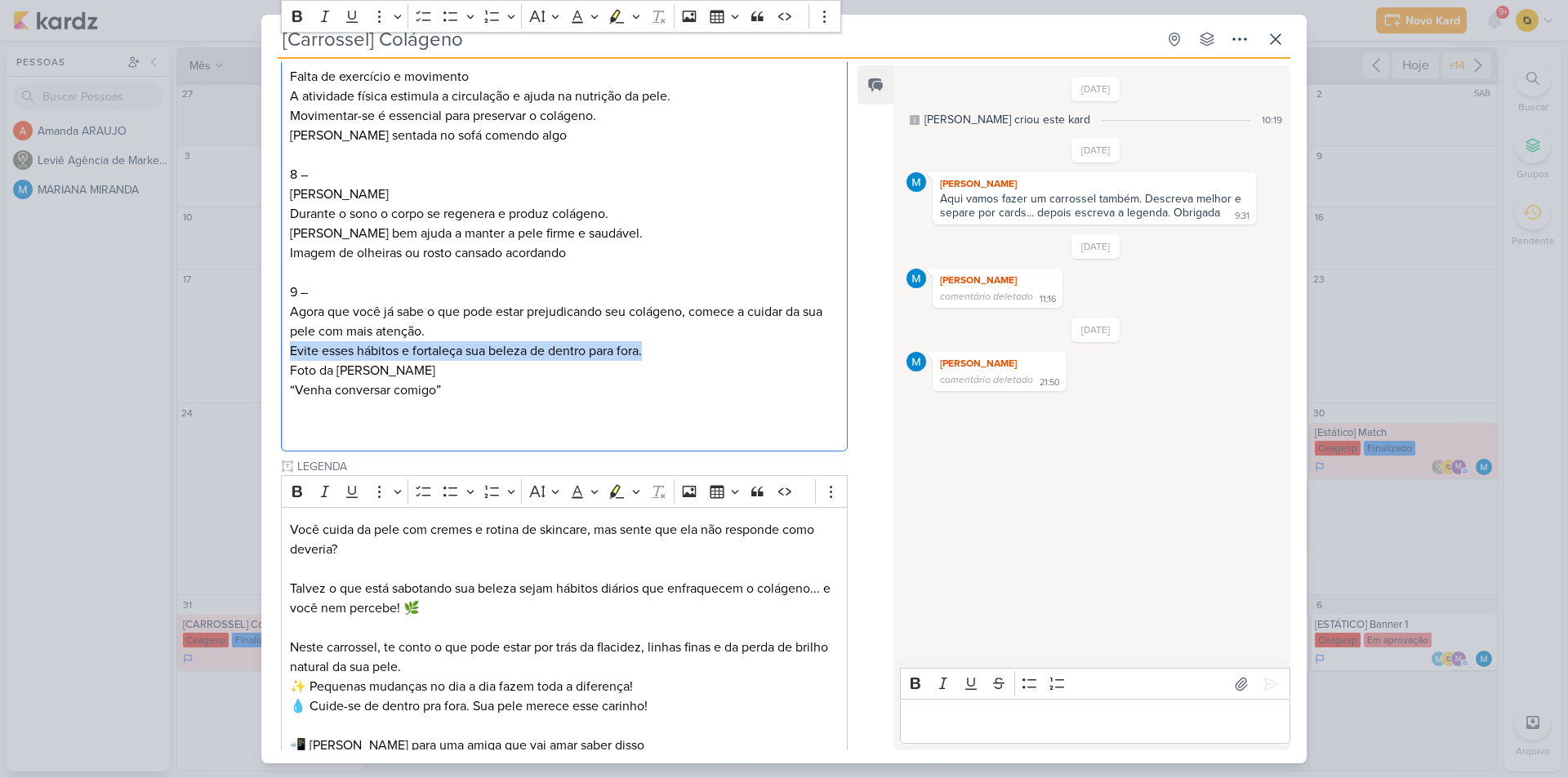
drag, startPoint x: 287, startPoint y: 352, endPoint x: 655, endPoint y: 349, distance: 368.0
drag, startPoint x: 436, startPoint y: 390, endPoint x: 293, endPoint y: 394, distance: 143.1
click at [293, 394] on p "“Venha conversar comigo”" at bounding box center [564, 390] width 549 height 20
click at [210, 466] on div "[Carrossel] Colágeno Criado por MARIANA" at bounding box center [784, 389] width 1568 height 778
